Goal: Task Accomplishment & Management: Use online tool/utility

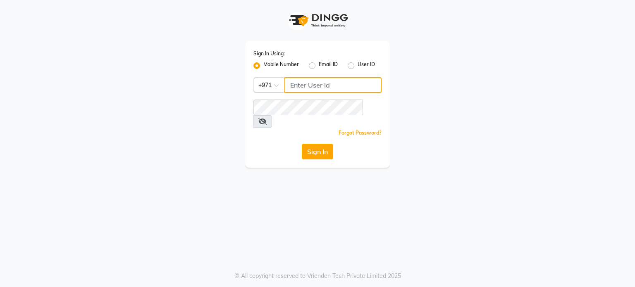
type input "502335724"
click at [323, 144] on button "Sign In" at bounding box center [317, 152] width 31 height 16
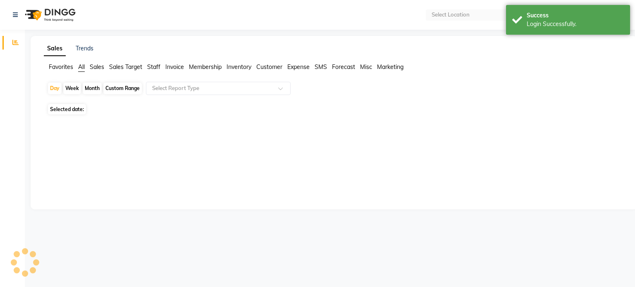
select select "en"
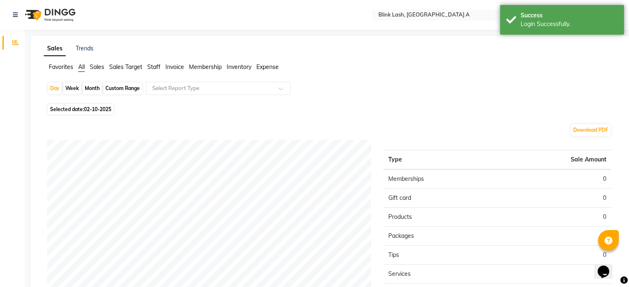
click at [98, 88] on div "Month" at bounding box center [92, 89] width 19 height 12
select select "10"
select select "2025"
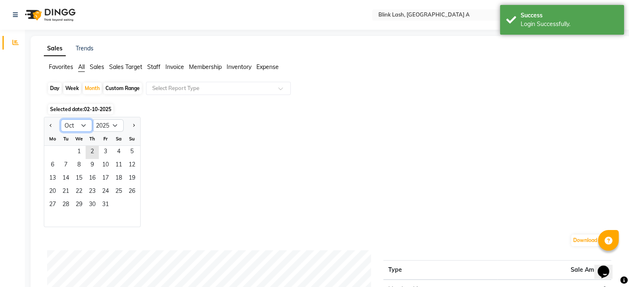
click at [82, 130] on select "Jan Feb Mar Apr May Jun [DATE] Aug Sep Oct Nov Dec" at bounding box center [76, 125] width 31 height 12
select select "9"
click at [61, 119] on select "Jan Feb Mar Apr May Jun [DATE] Aug Sep Oct Nov Dec" at bounding box center [76, 125] width 31 height 12
click at [53, 155] on span "1" at bounding box center [52, 152] width 13 height 13
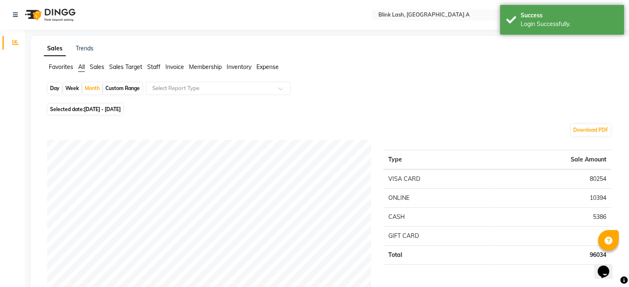
click at [194, 77] on div "Favorites All Sales Sales Target Staff Invoice Membership Inventory Expense" at bounding box center [331, 71] width 586 height 16
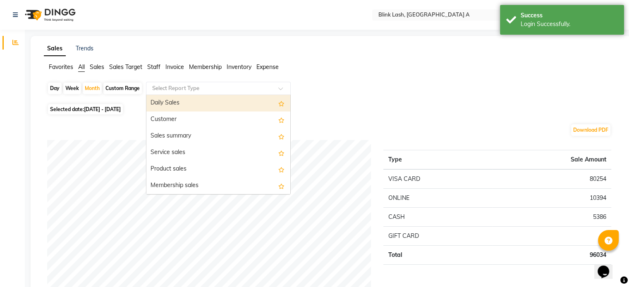
click at [192, 91] on input "text" at bounding box center [209, 88] width 119 height 8
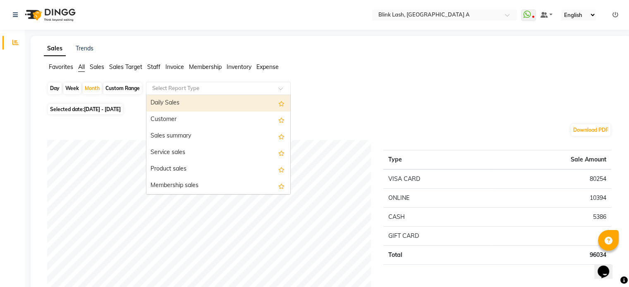
click at [190, 99] on div "Daily Sales" at bounding box center [218, 103] width 144 height 17
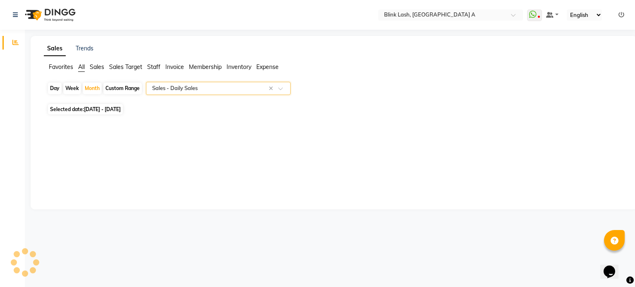
select select "full_report"
select select "csv"
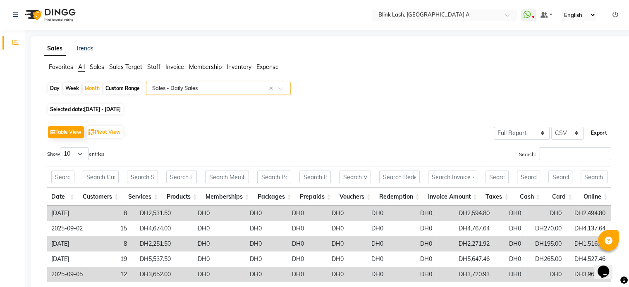
click at [603, 132] on button "Export" at bounding box center [598, 133] width 23 height 14
